Goal: Task Accomplishment & Management: Use online tool/utility

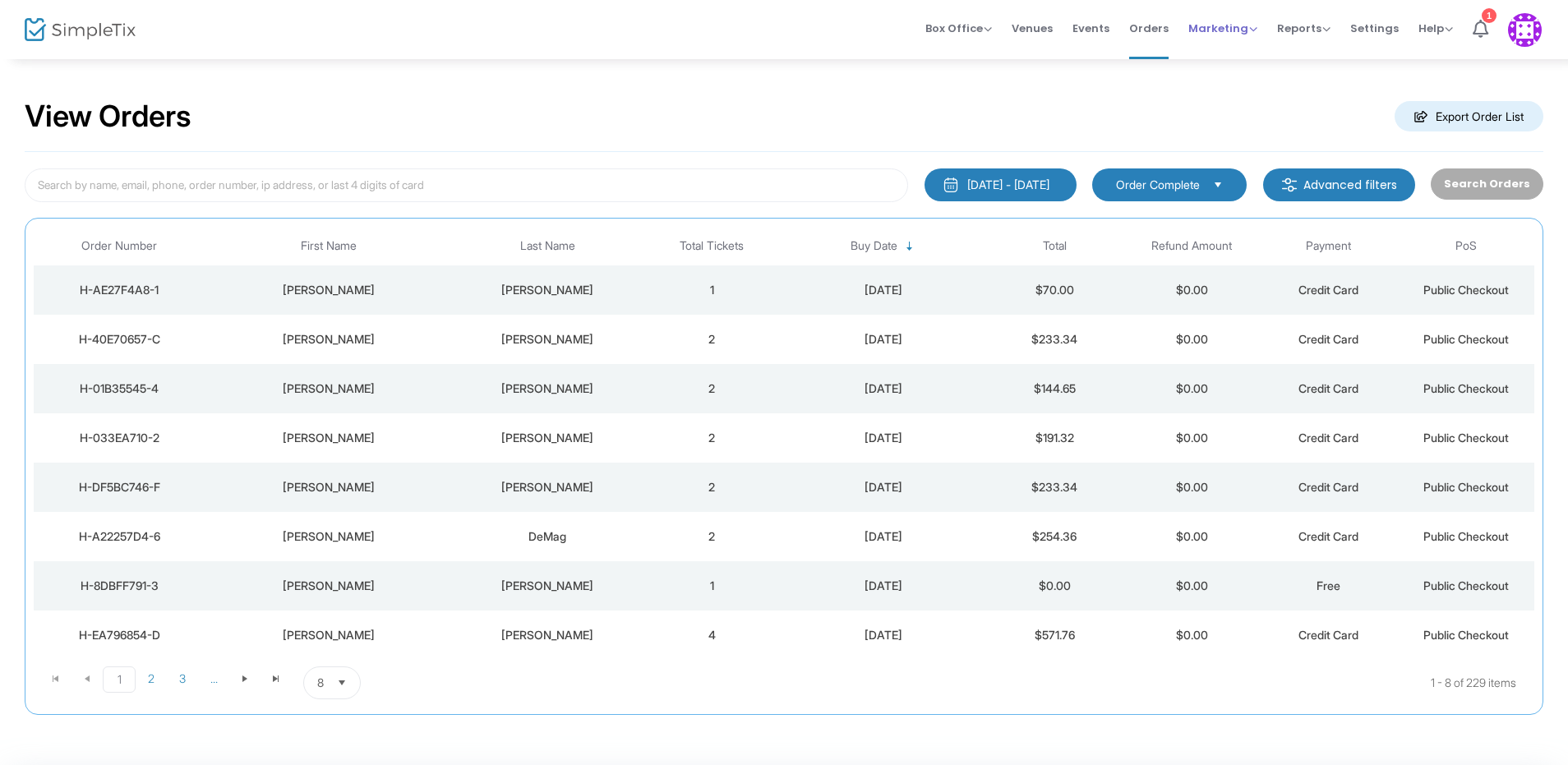
drag, startPoint x: 1227, startPoint y: 37, endPoint x: 1247, endPoint y: 28, distance: 21.9
click at [1247, 28] on span "Marketing" at bounding box center [1223, 28] width 69 height 16
click at [1236, 53] on li "Promo Codes" at bounding box center [1254, 55] width 132 height 32
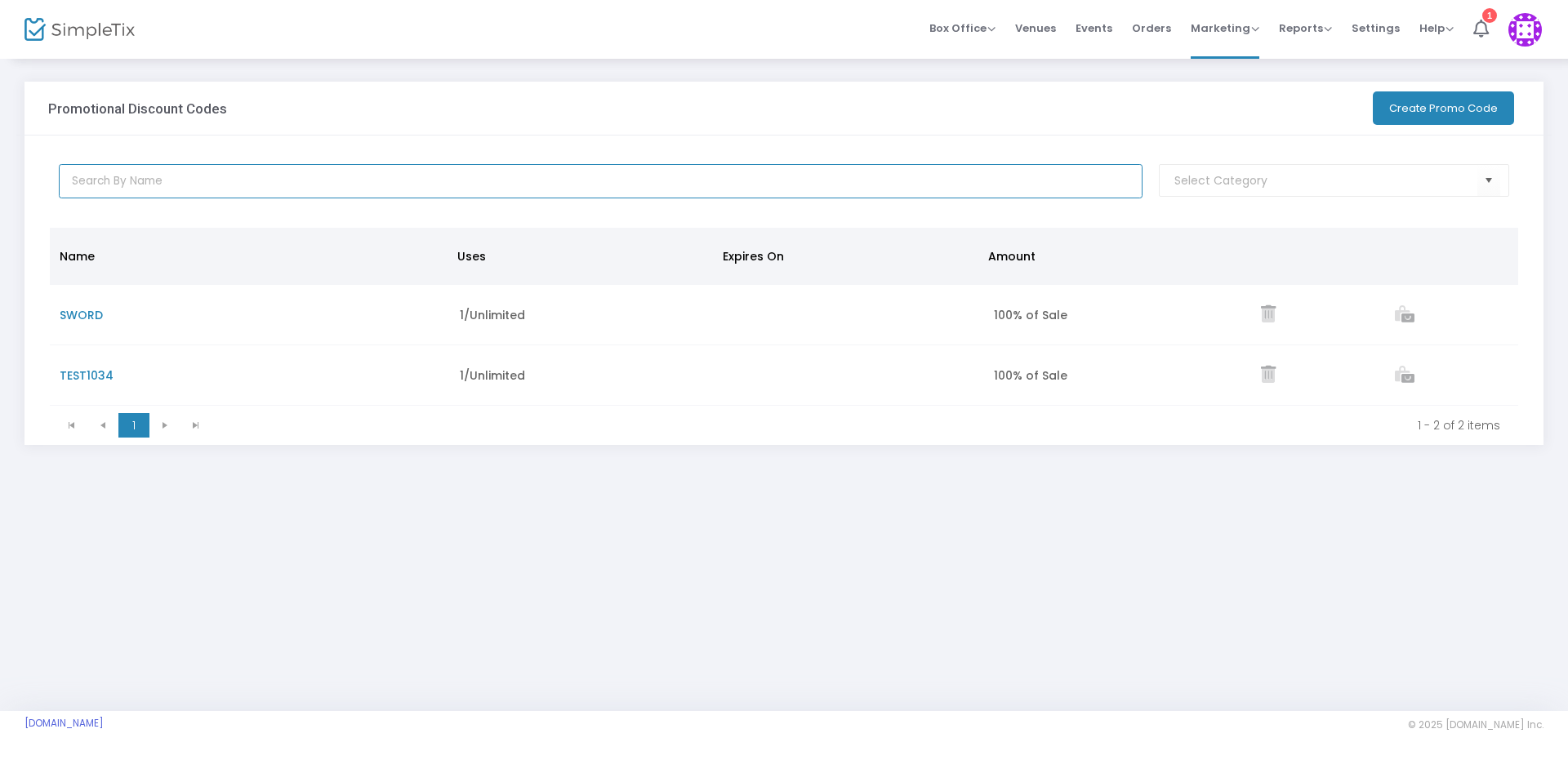
drag, startPoint x: 524, startPoint y: 194, endPoint x: 514, endPoint y: 191, distance: 10.4
click at [514, 191] on input "text" at bounding box center [600, 181] width 1085 height 34
click at [1453, 105] on button "Create Promo Code" at bounding box center [1443, 108] width 141 height 33
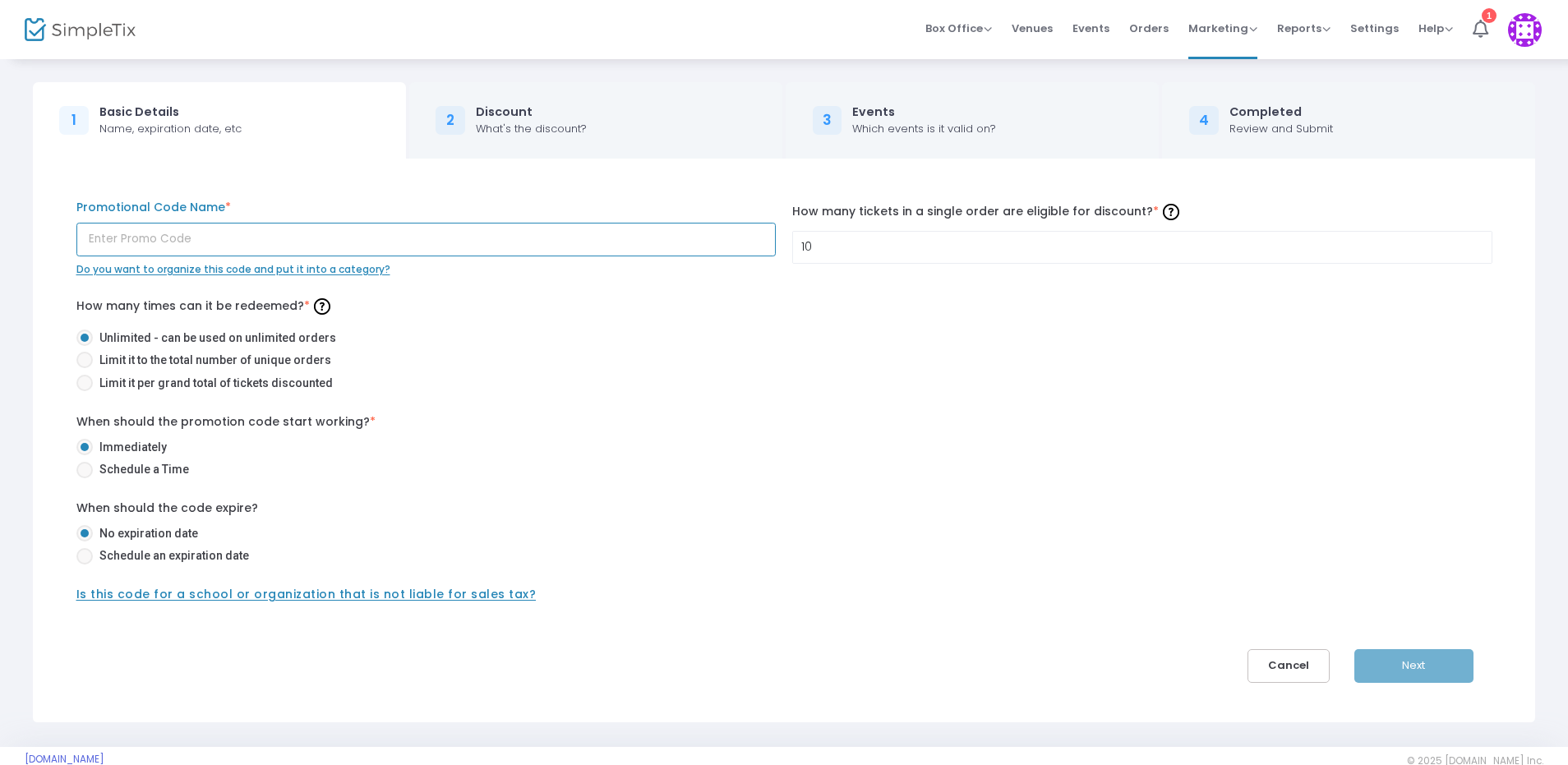
click at [328, 245] on input "text" at bounding box center [427, 239] width 700 height 34
type input "H"
type input "GOH"
drag, startPoint x: 898, startPoint y: 243, endPoint x: 592, endPoint y: 236, distance: 306.1
click at [580, 236] on div "GOH Promotional Code Name * Do you want to organize this code and put it into a…" at bounding box center [784, 238] width 1432 height 78
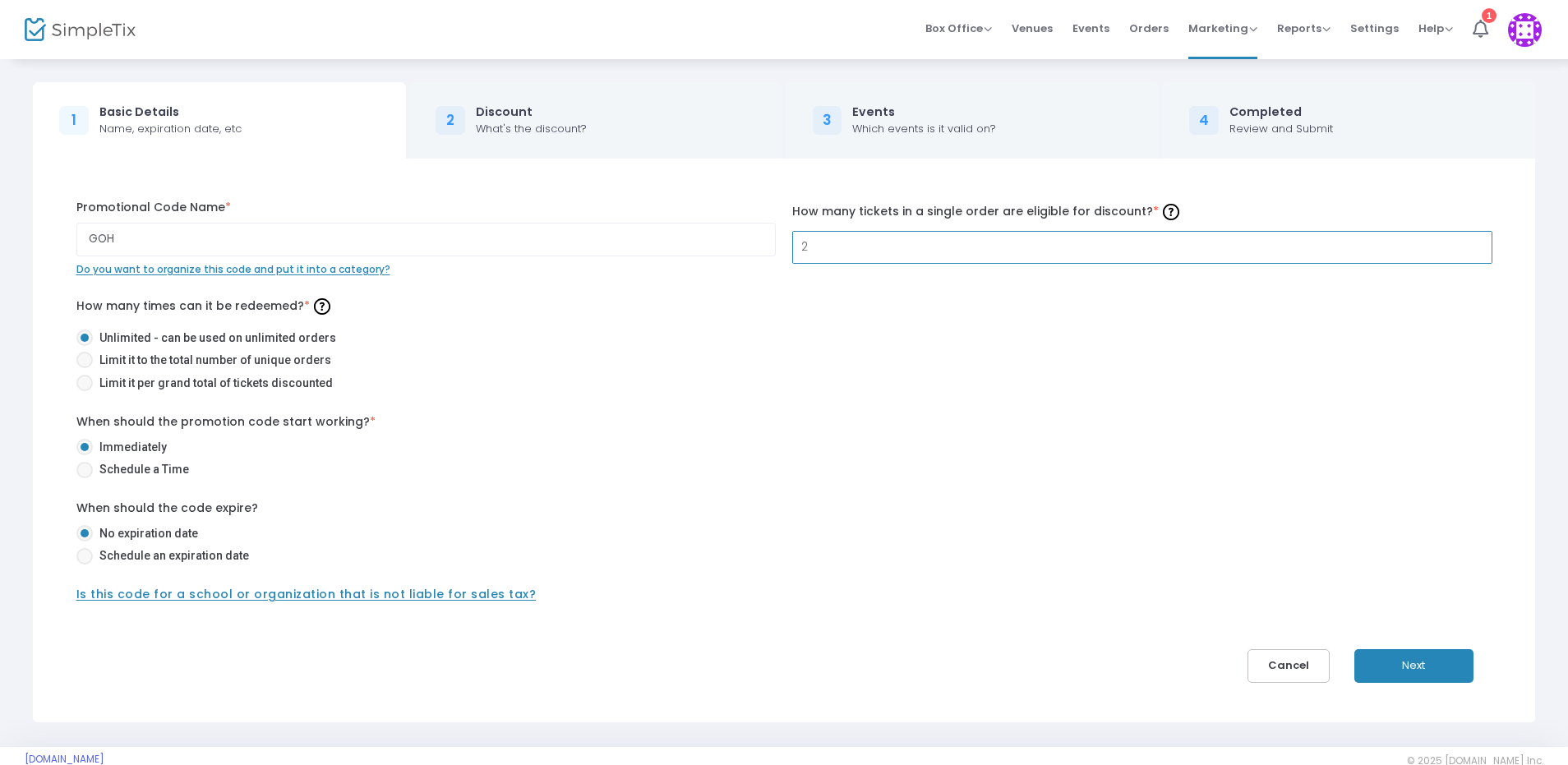
type input "2"
click at [545, 123] on div "What's the discount?" at bounding box center [531, 129] width 111 height 17
click at [1403, 649] on button "Next" at bounding box center [1414, 666] width 119 height 34
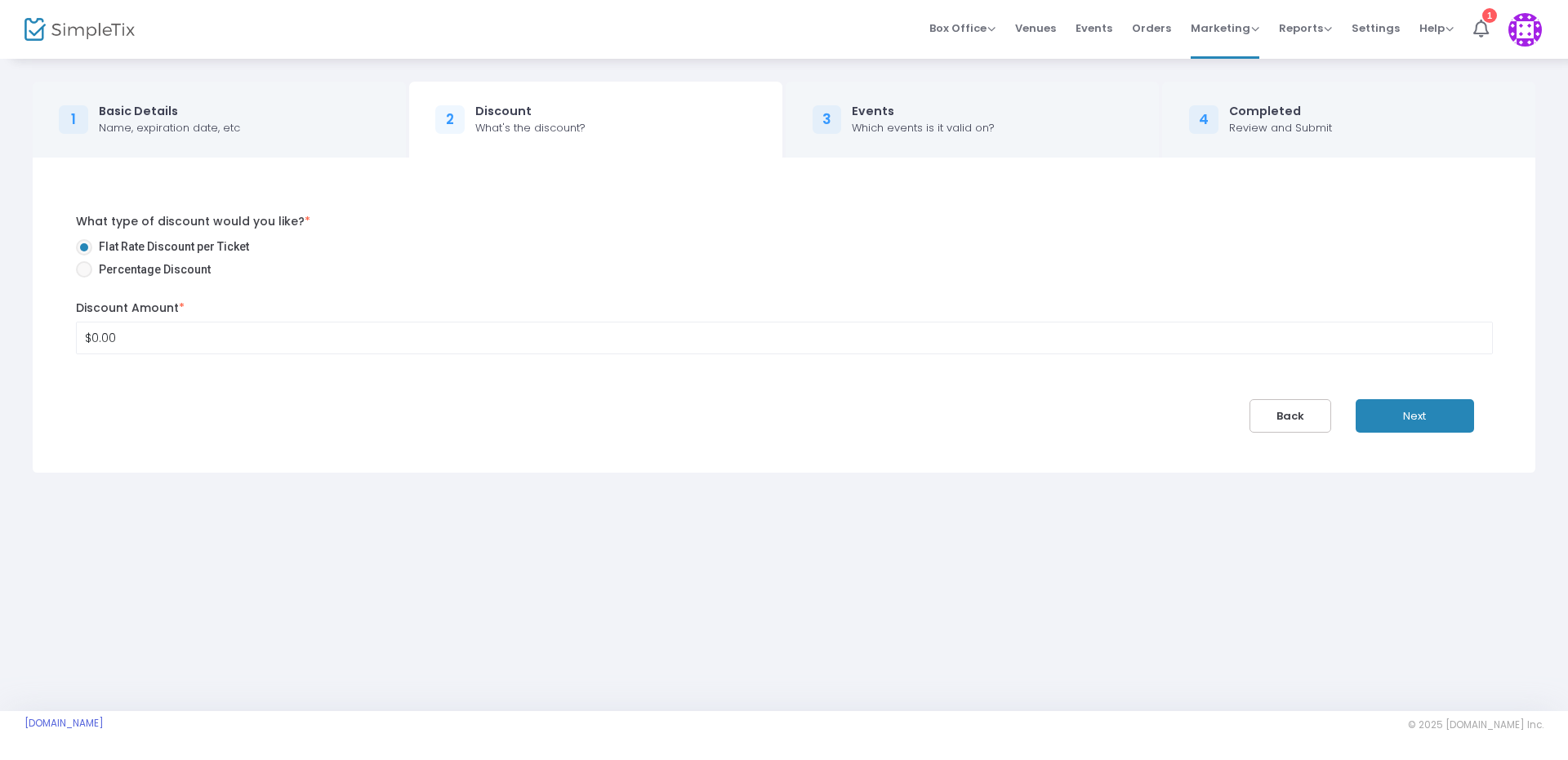
click at [157, 278] on span "Percentage Discount" at bounding box center [151, 269] width 118 height 17
click at [84, 278] on input "Percentage Discount" at bounding box center [84, 278] width 1 height 1
radio input "true"
drag, startPoint x: 191, startPoint y: 343, endPoint x: -257, endPoint y: 319, distance: 448.6
click at [0, 319] on html "Processing... please wait Box Office Sell Tickets Bookings Sell Season Pass Ven…" at bounding box center [784, 380] width 1568 height 760
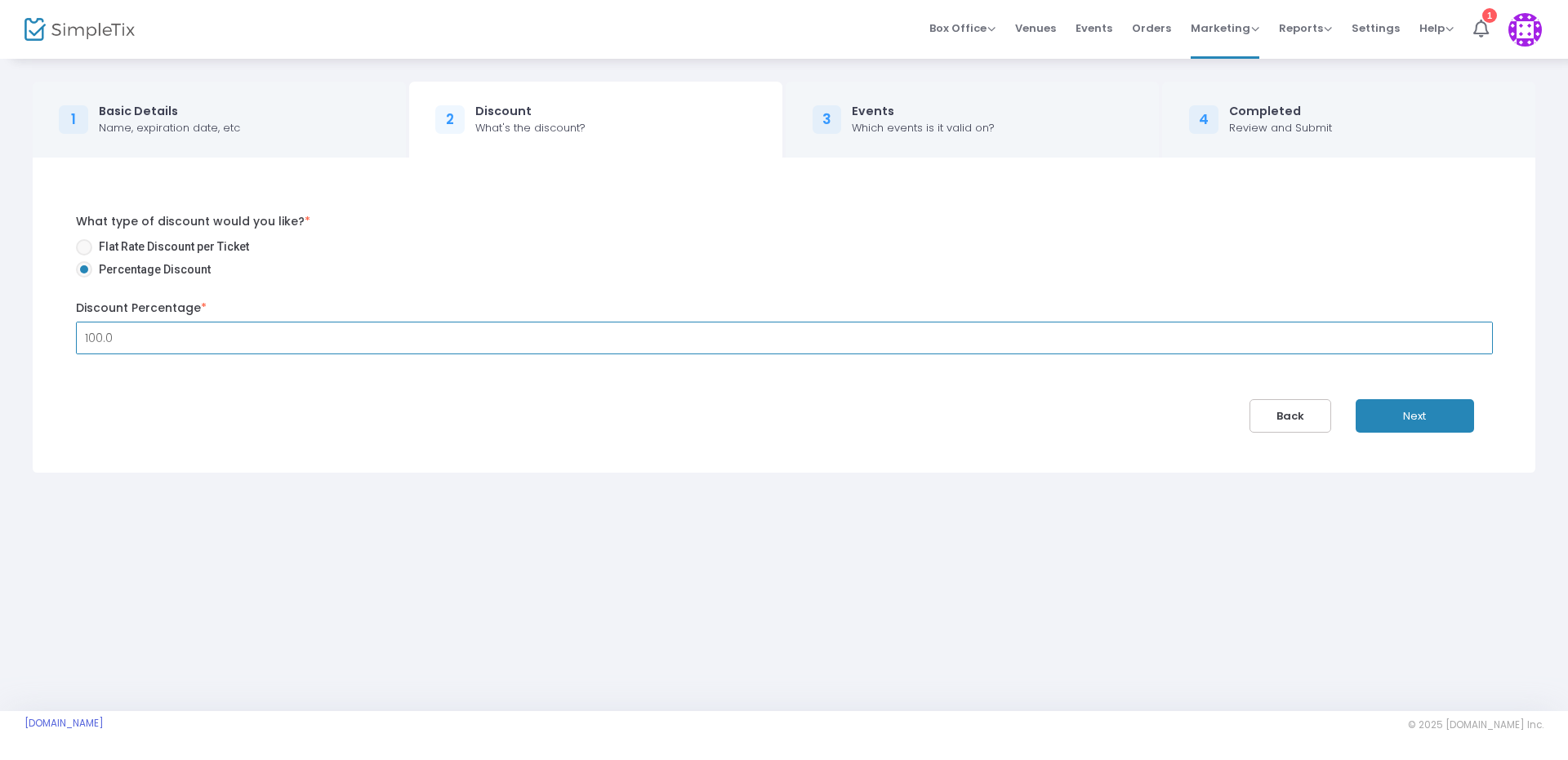
type input "100.00"
click at [1409, 424] on button "Next" at bounding box center [1414, 416] width 118 height 33
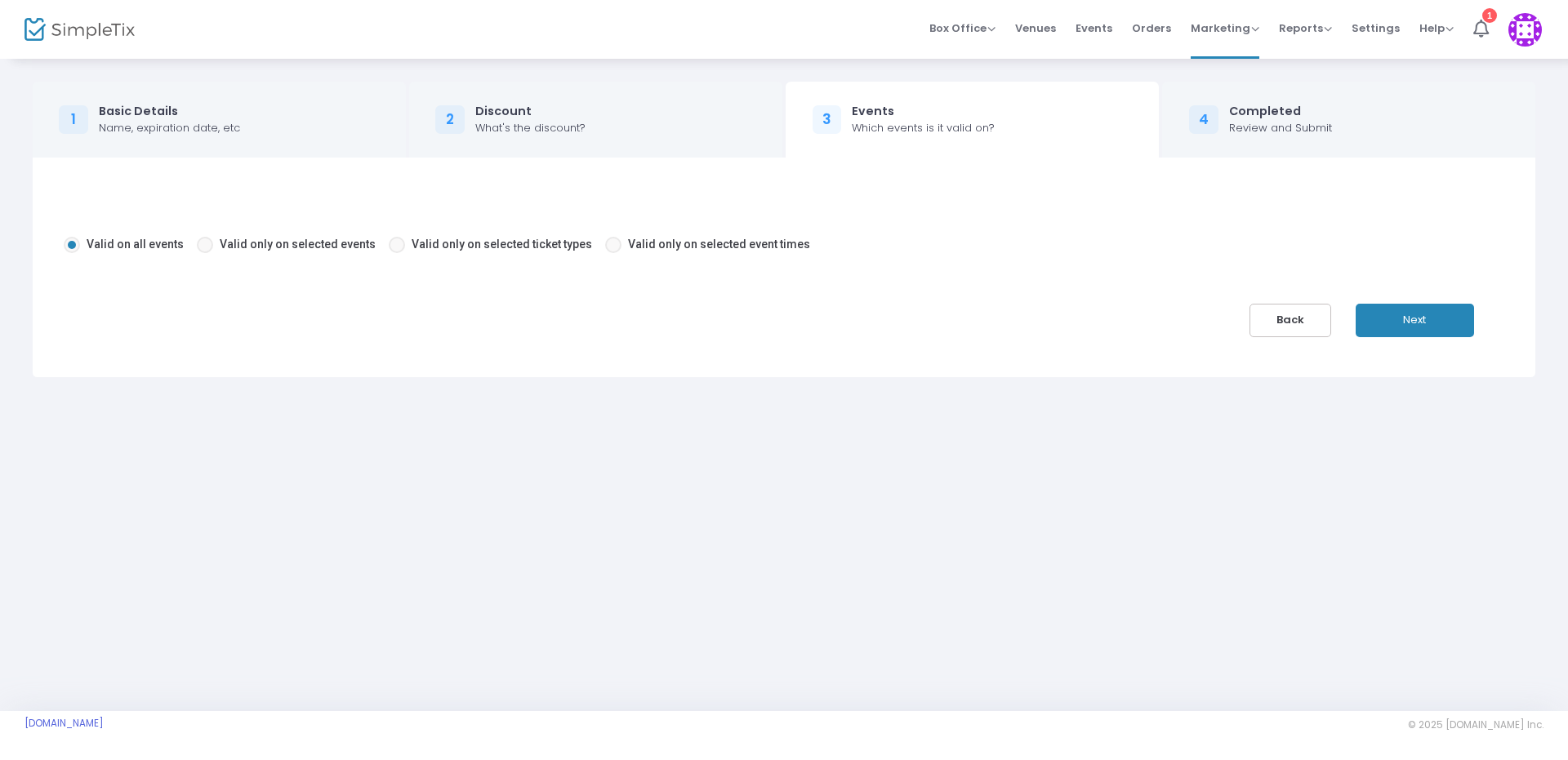
click at [1423, 312] on button "Next" at bounding box center [1414, 321] width 118 height 33
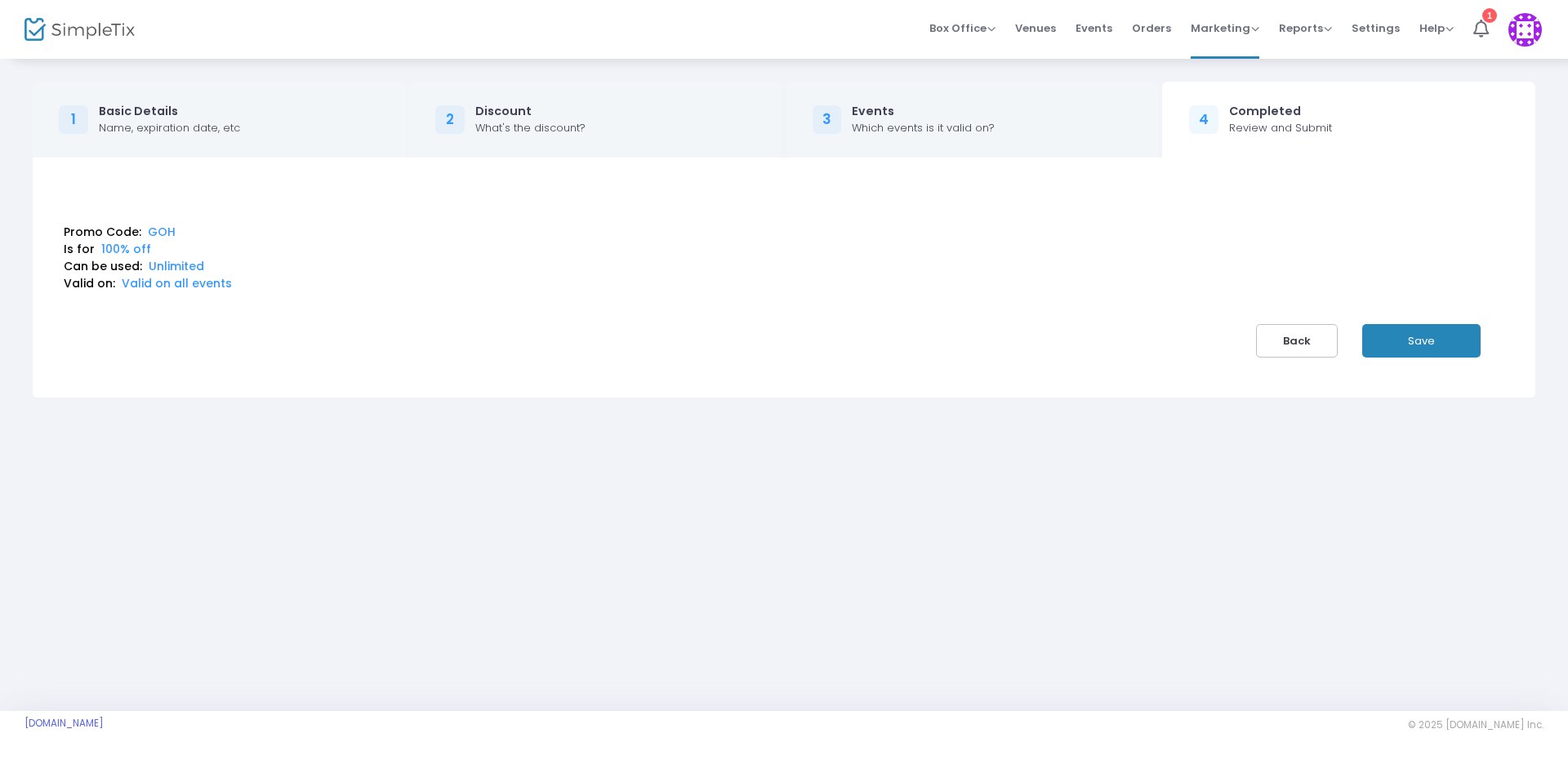
click at [1422, 335] on button "Save" at bounding box center [1420, 341] width 118 height 33
